Goal: Information Seeking & Learning: Learn about a topic

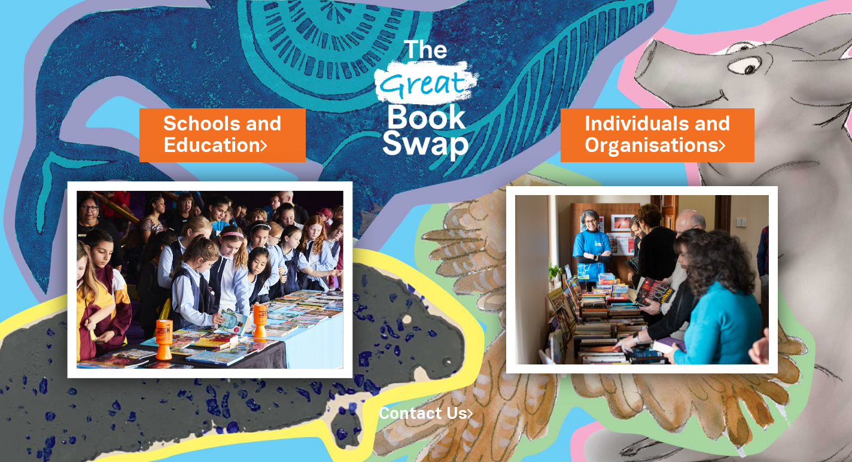
click at [252, 276] on img at bounding box center [210, 279] width 285 height 196
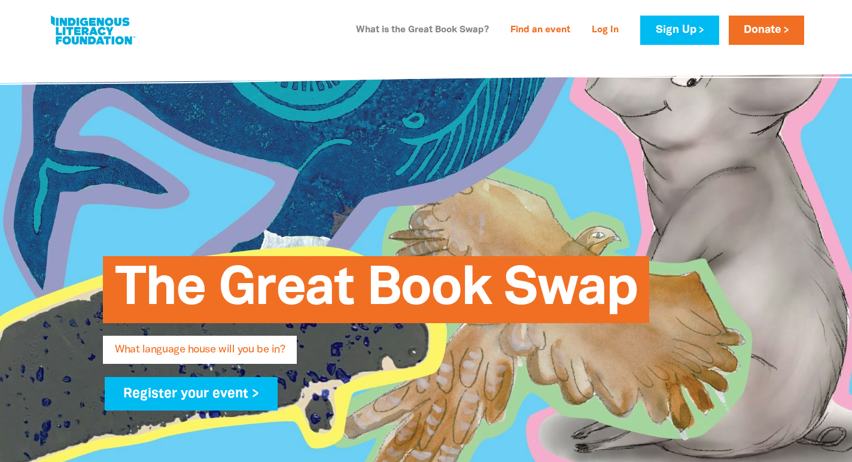
click at [449, 29] on link "What is the Great Book Swap?" at bounding box center [422, 30] width 147 height 19
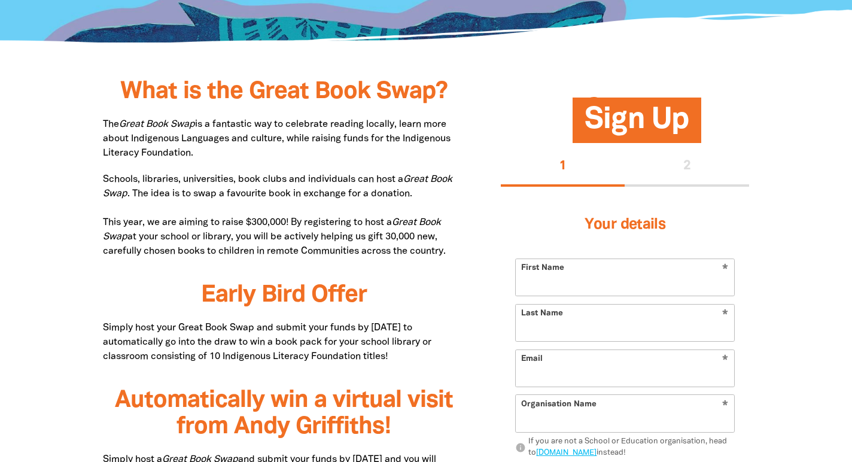
scroll to position [592, 0]
